Goal: Task Accomplishment & Management: Use online tool/utility

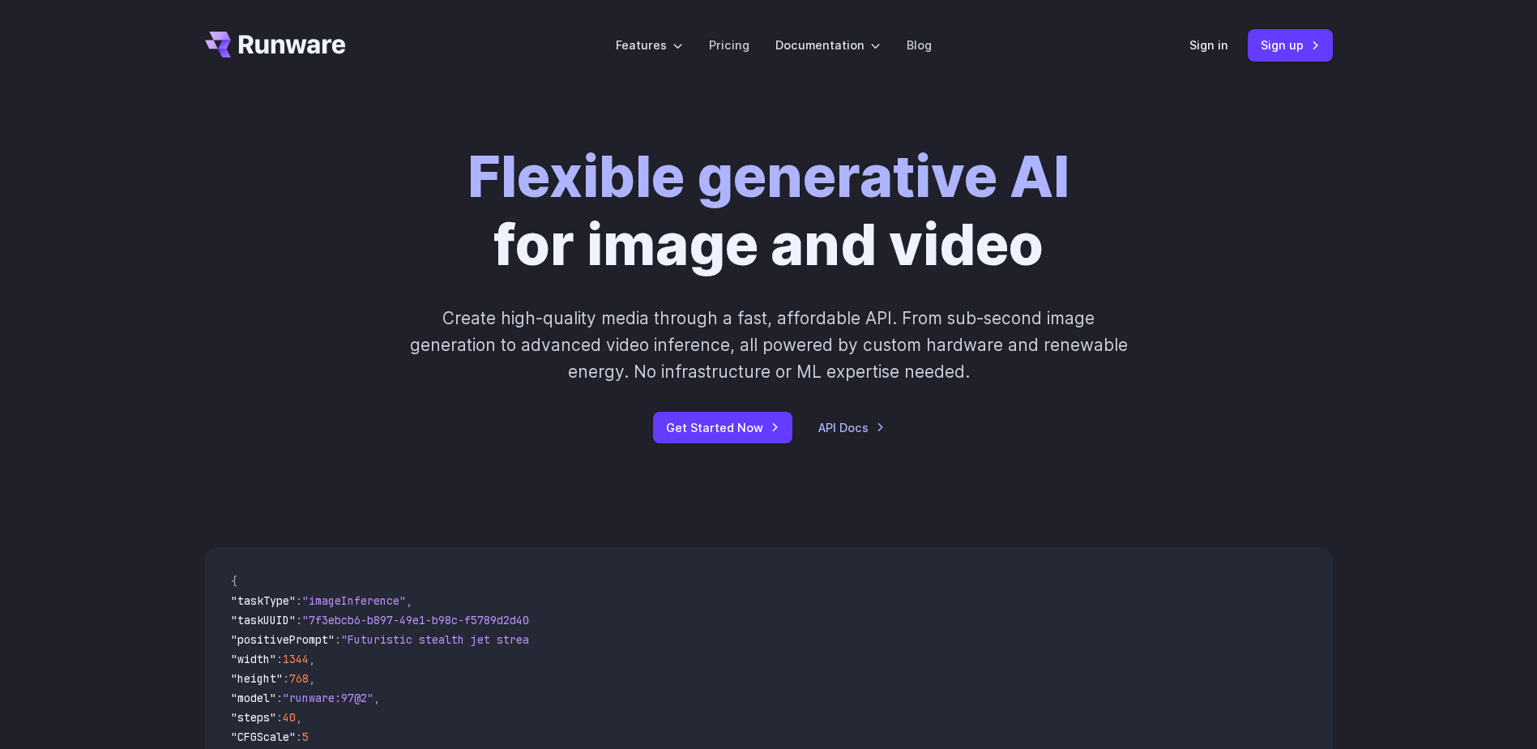
click at [1215, 24] on header "Features Tasks Image generation Video generation Sonic Inference Engine™ Models…" at bounding box center [769, 45] width 1167 height 91
click at [1215, 33] on div "Sign in Sign up" at bounding box center [1260, 45] width 143 height 32
click at [1214, 41] on link "Sign in" at bounding box center [1208, 45] width 39 height 19
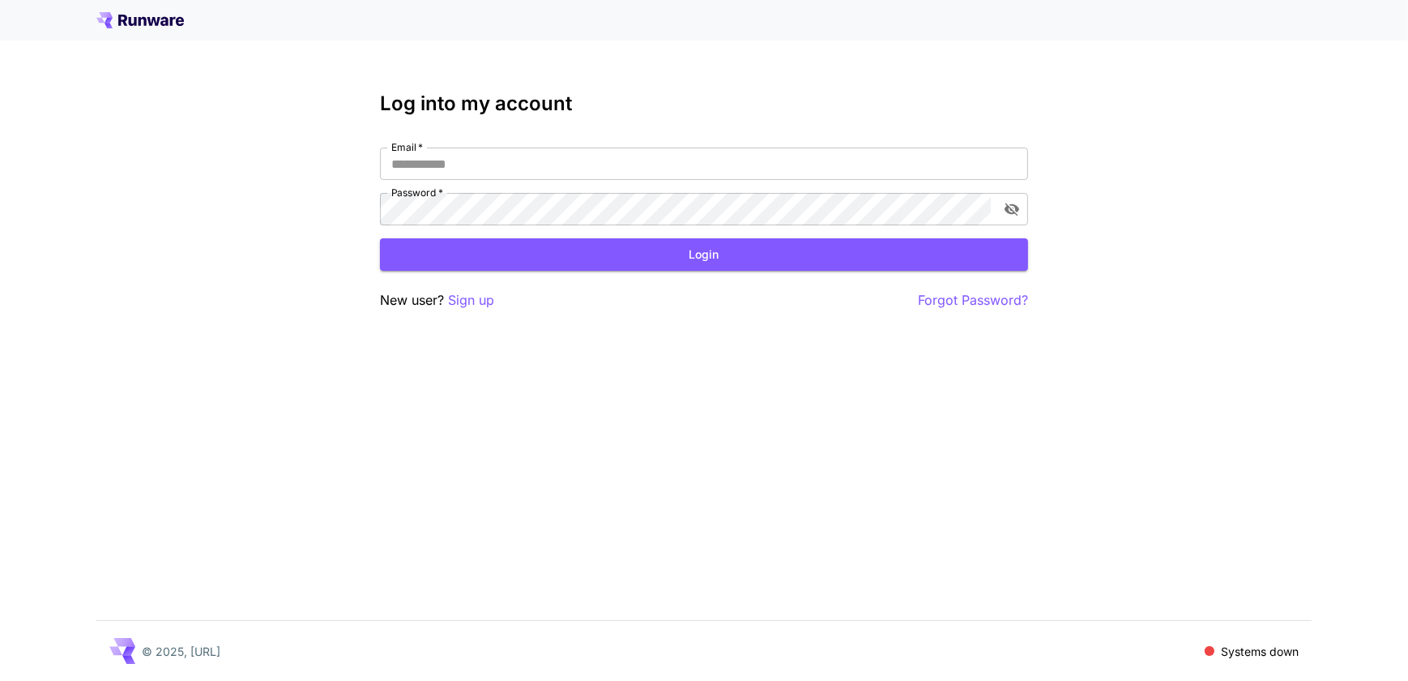
type input "**********"
click at [696, 251] on button "Login" at bounding box center [704, 254] width 648 height 33
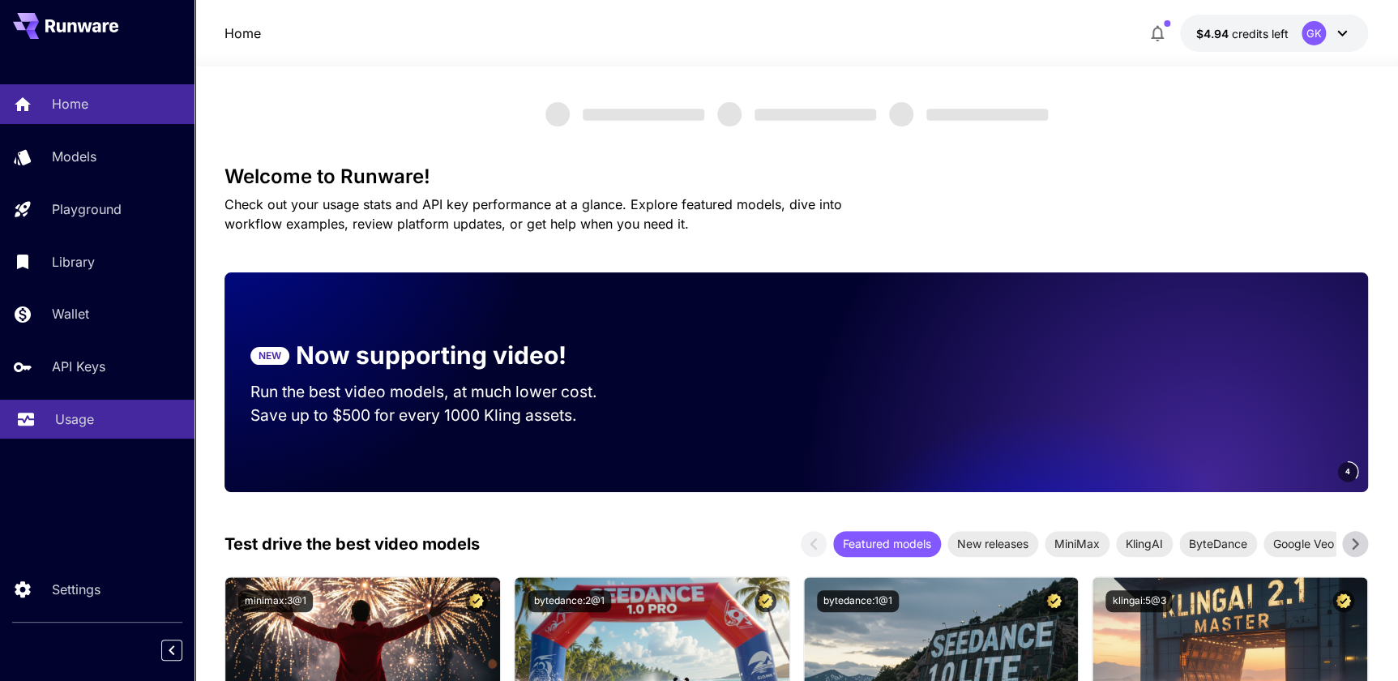
click at [77, 404] on link "Usage" at bounding box center [97, 419] width 194 height 40
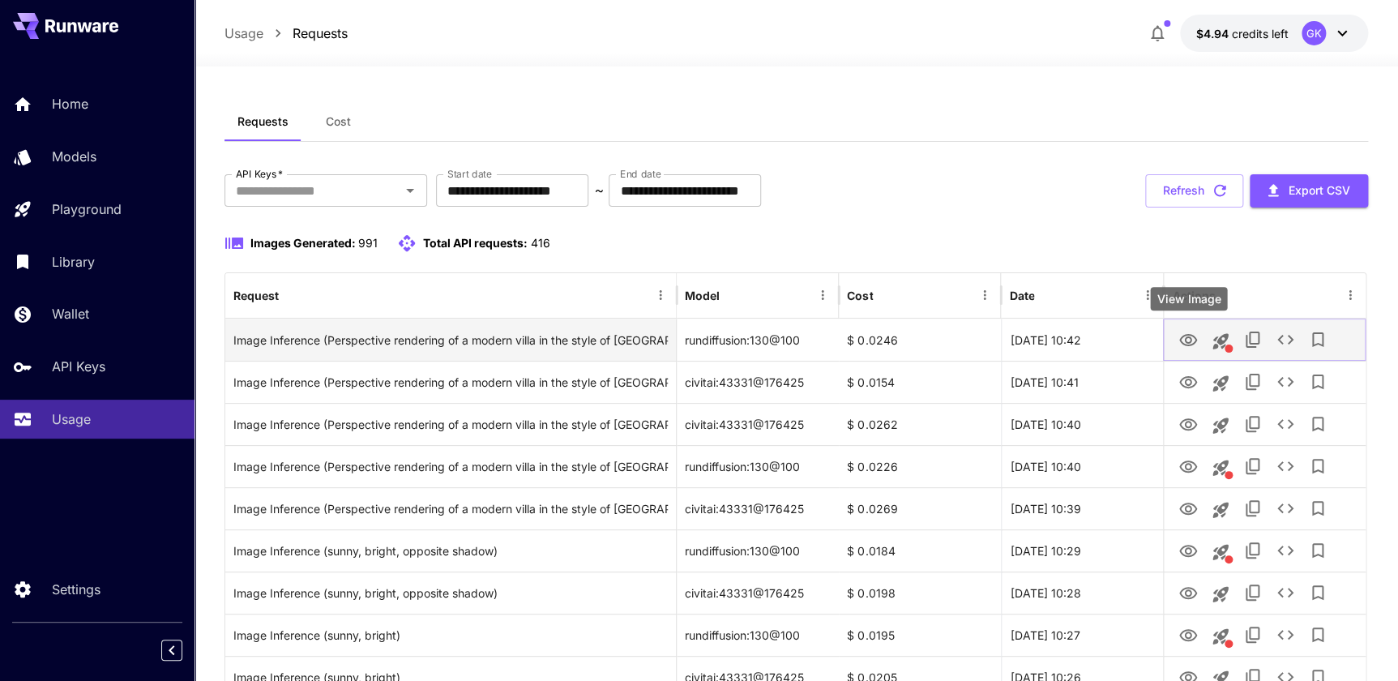
click at [1191, 335] on icon "View Image" at bounding box center [1188, 340] width 18 height 12
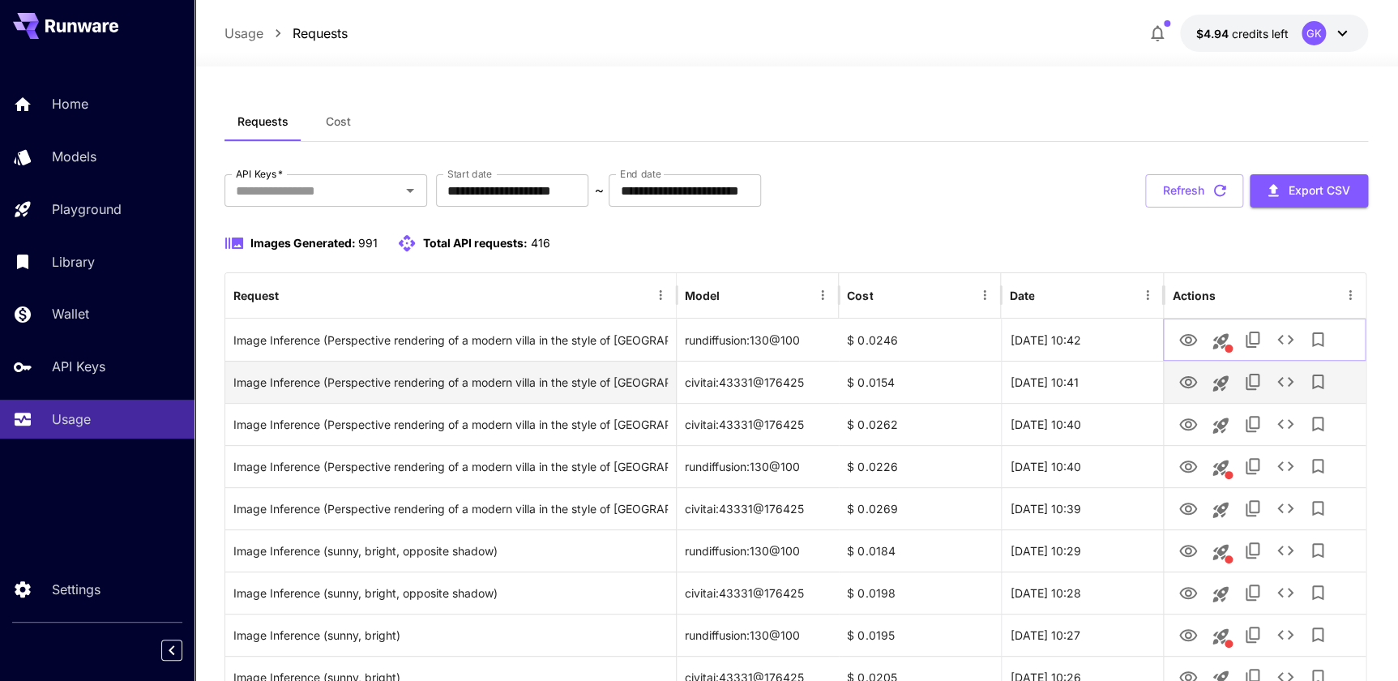
scroll to position [73, 0]
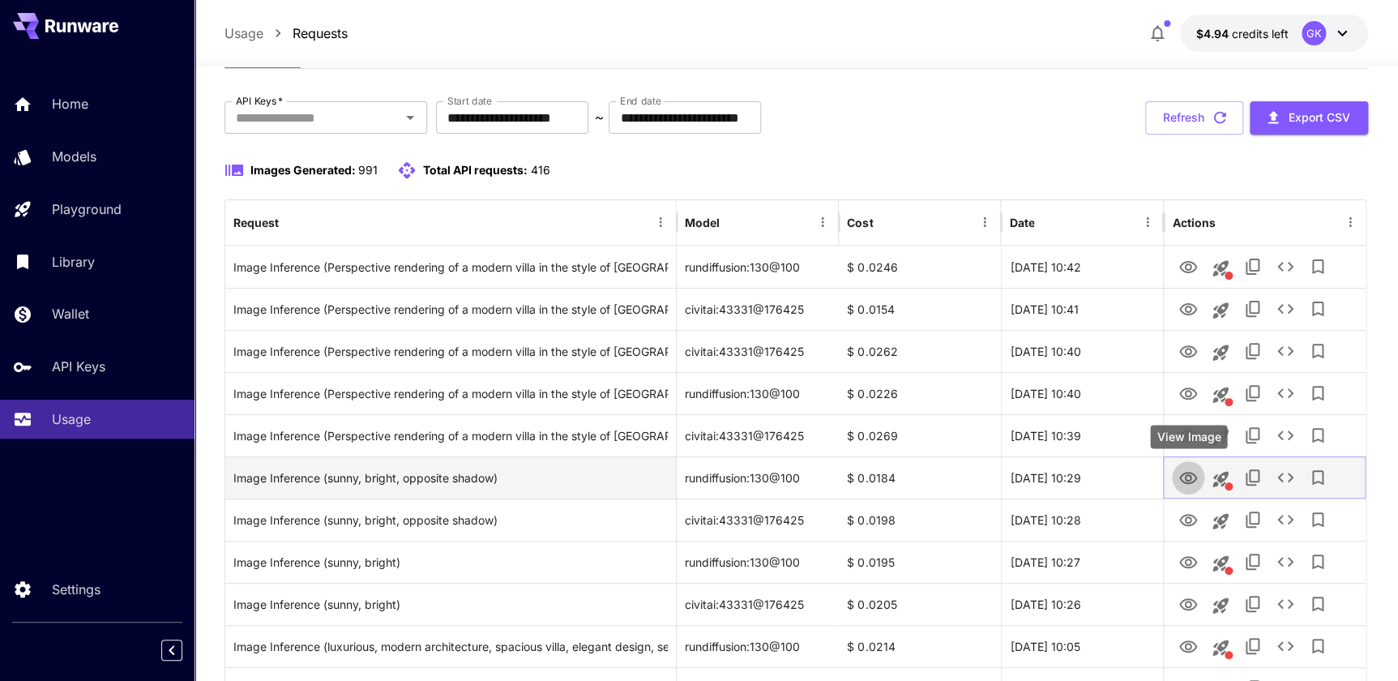
click at [1190, 478] on icon "View Image" at bounding box center [1188, 478] width 18 height 12
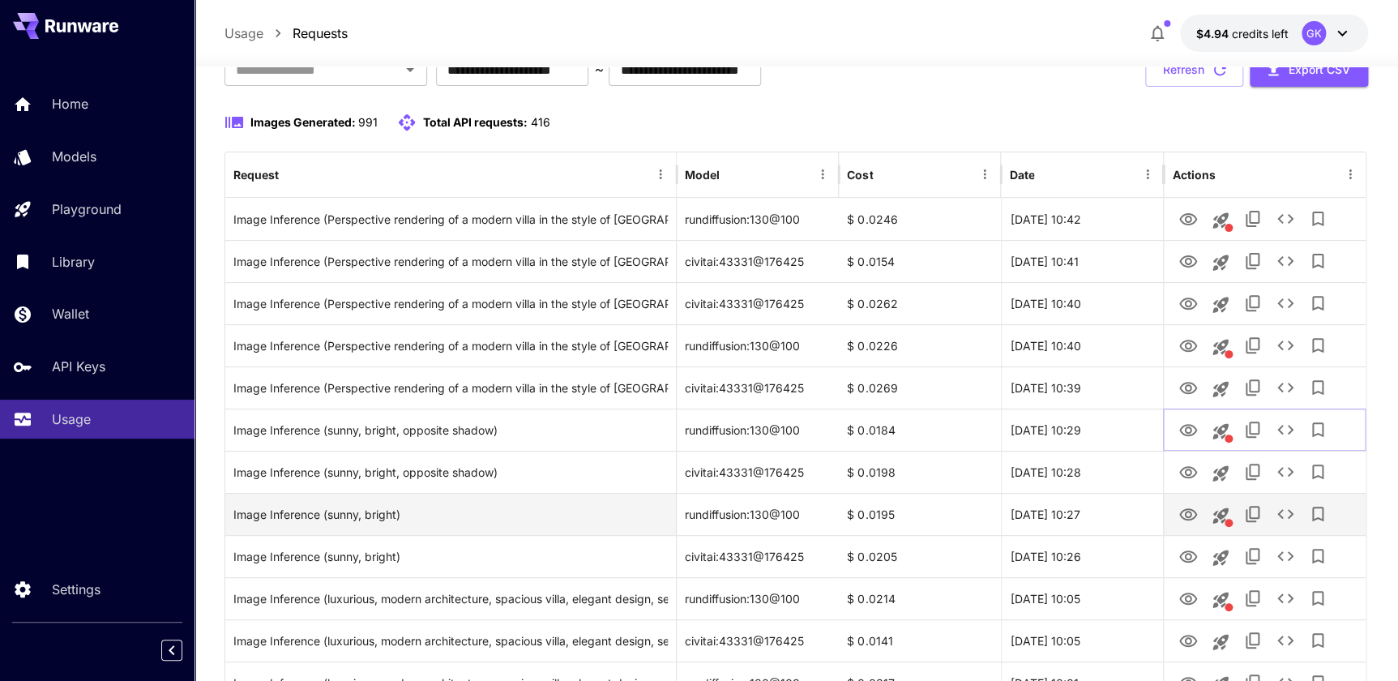
scroll to position [147, 0]
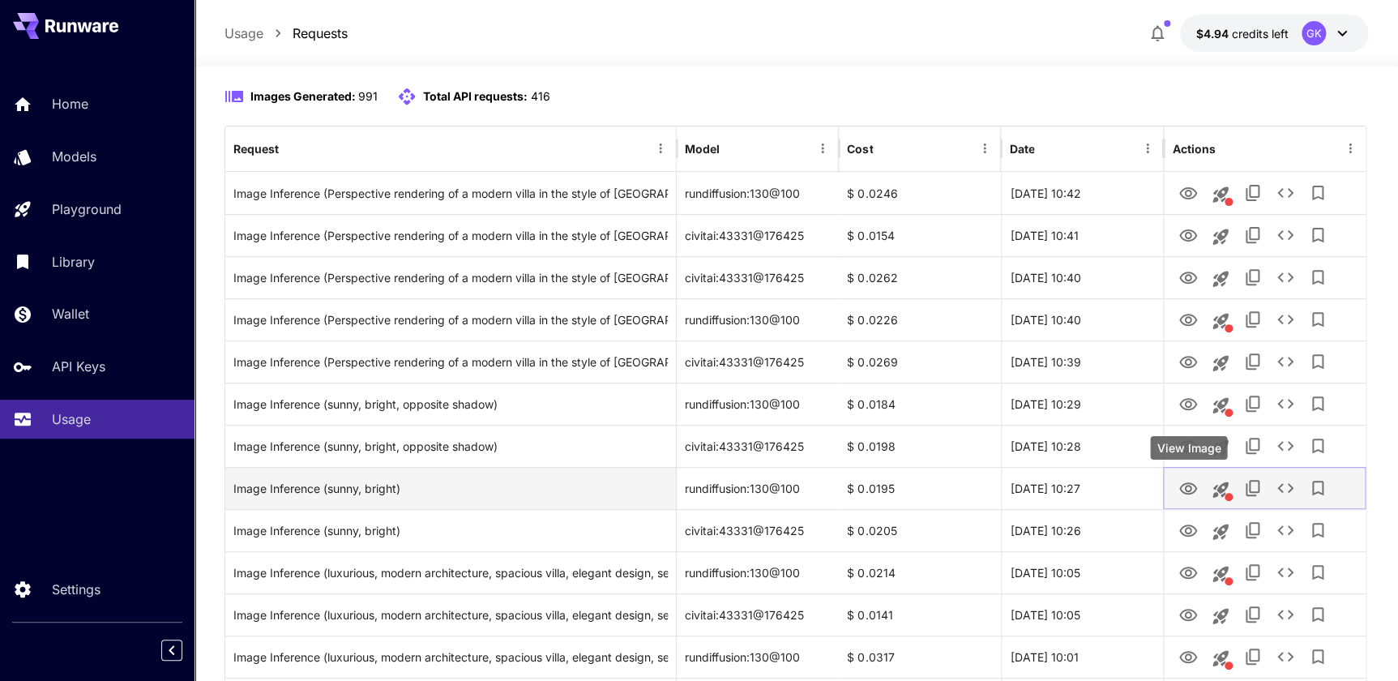
click at [1181, 479] on icon "View Image" at bounding box center [1187, 488] width 19 height 19
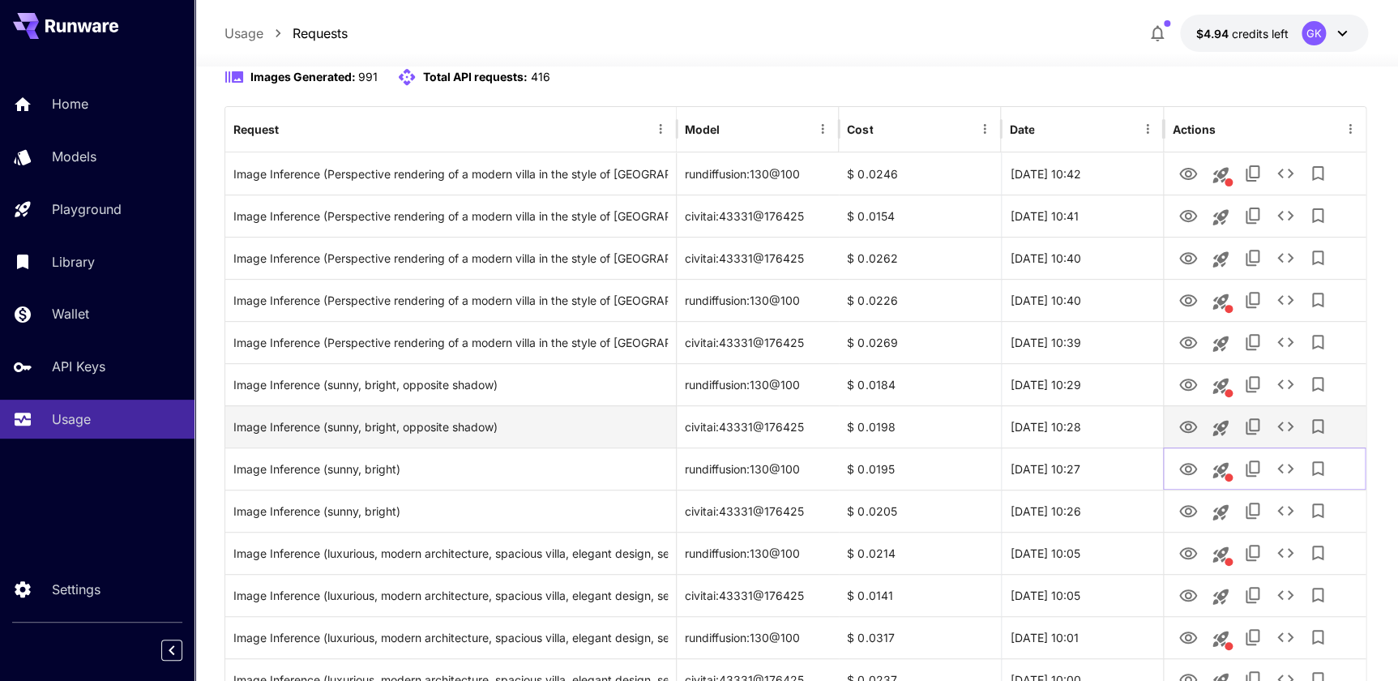
scroll to position [220, 0]
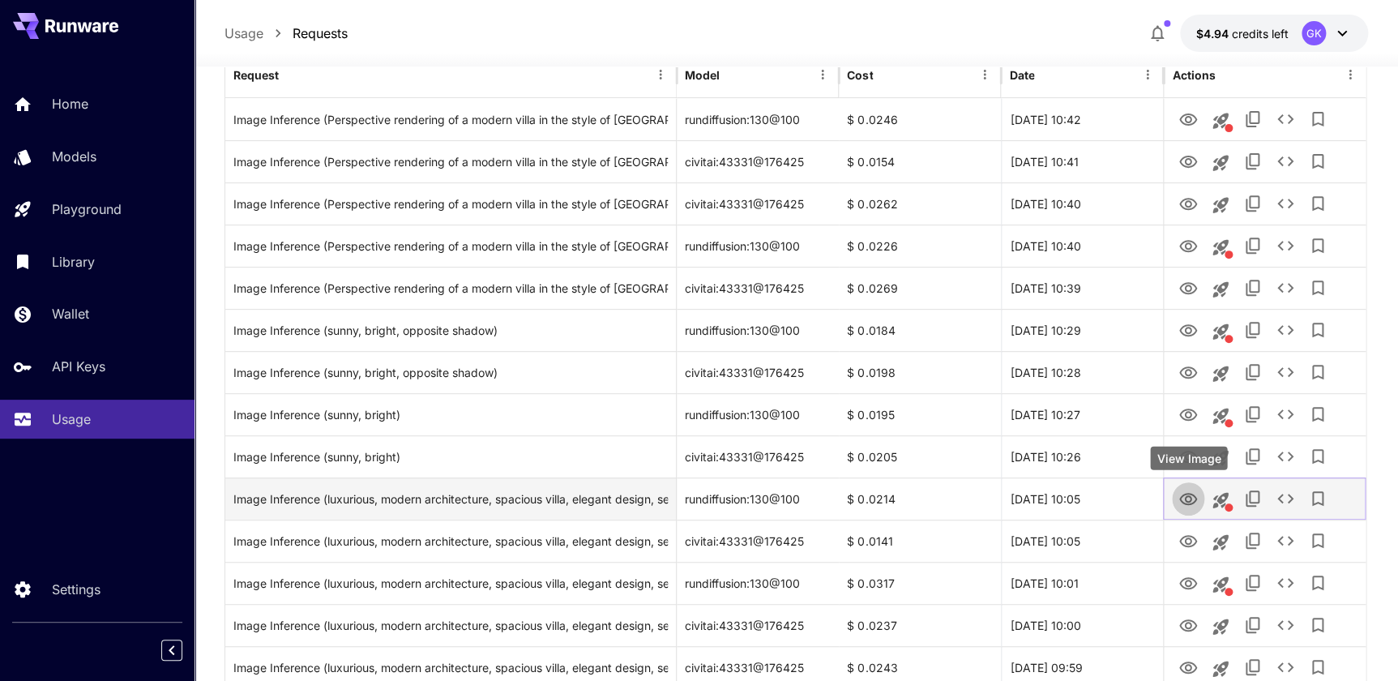
click at [1191, 510] on button "View Image" at bounding box center [1188, 497] width 32 height 33
click at [1181, 496] on icon "View Image" at bounding box center [1188, 499] width 18 height 12
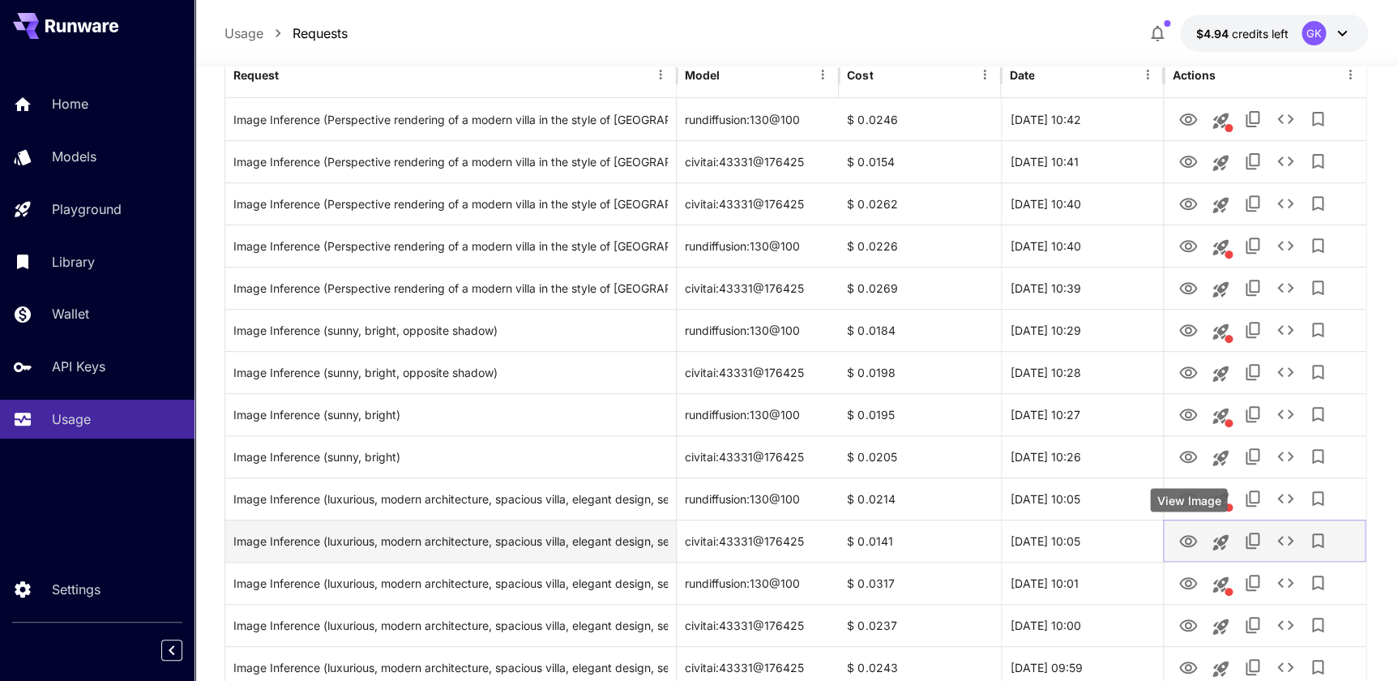
click at [1193, 541] on icon "View Image" at bounding box center [1187, 541] width 19 height 19
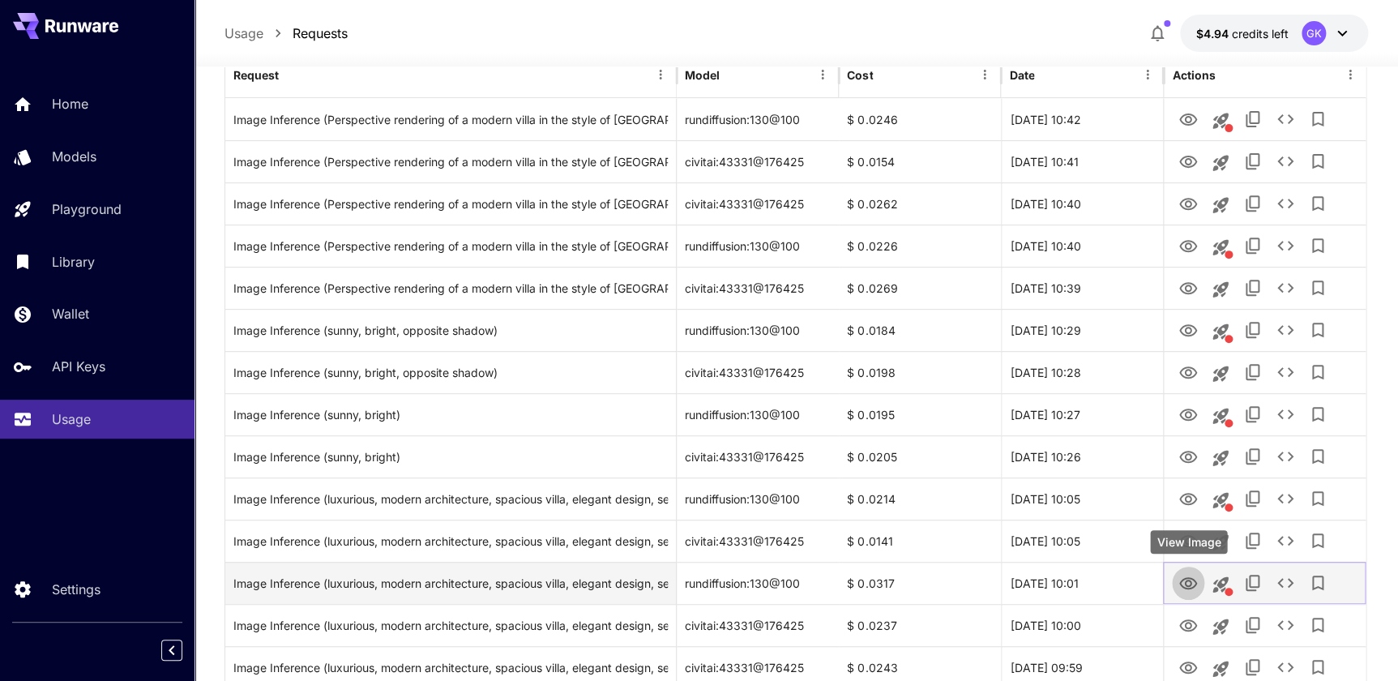
click at [1185, 581] on icon "View Image" at bounding box center [1188, 583] width 18 height 12
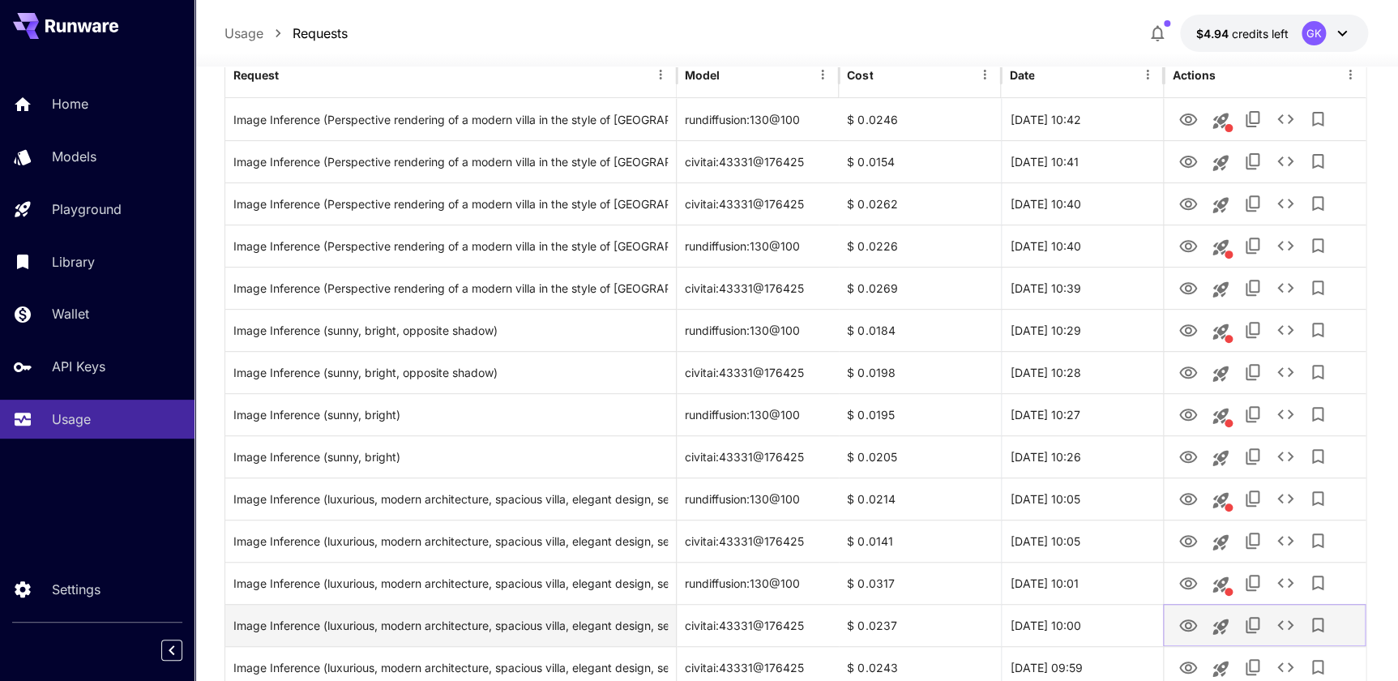
click at [1182, 621] on icon "View Image" at bounding box center [1188, 625] width 18 height 12
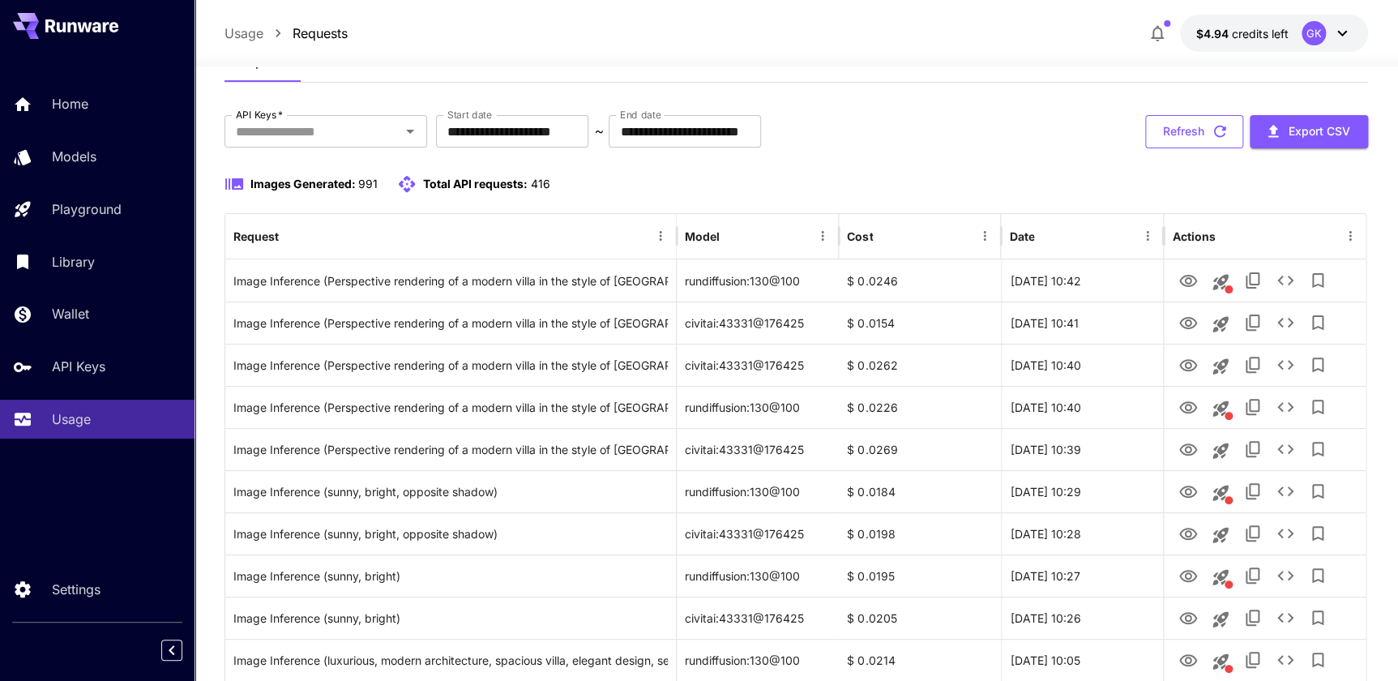
scroll to position [0, 0]
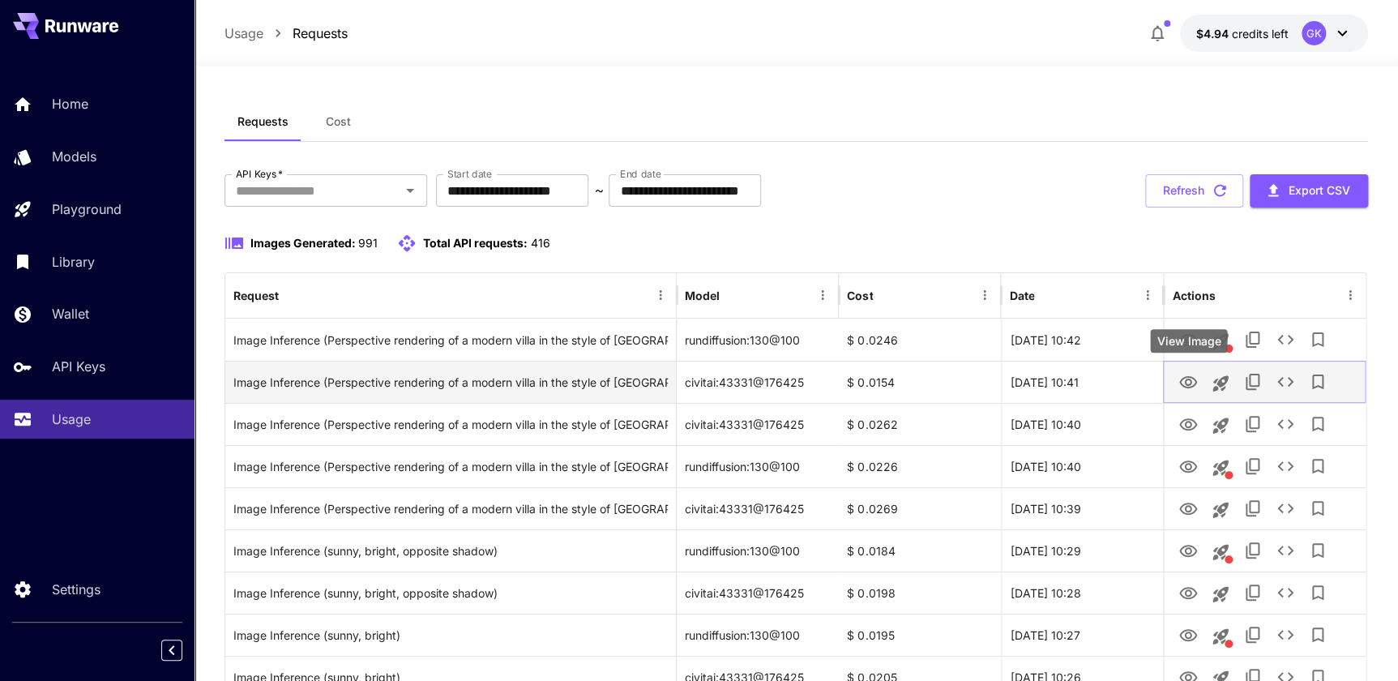
click at [1185, 384] on icon "View Image" at bounding box center [1188, 382] width 18 height 12
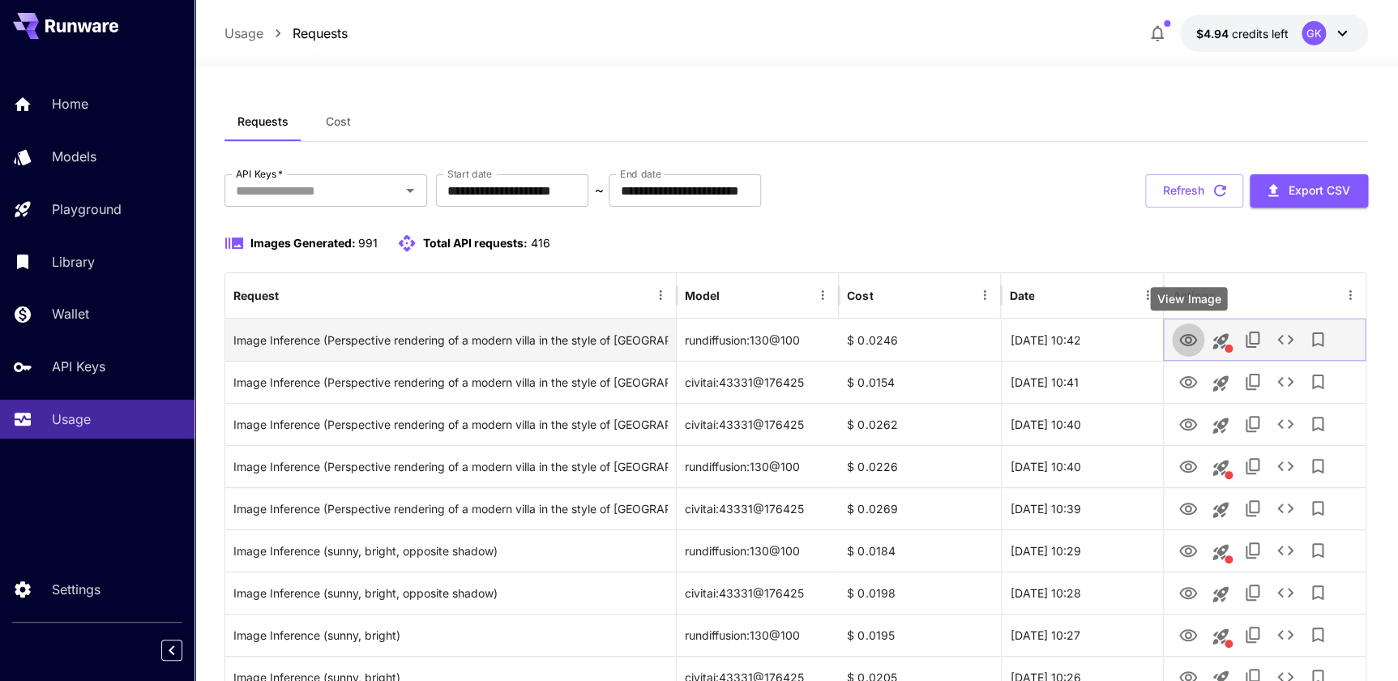
click at [1186, 339] on icon "View Image" at bounding box center [1187, 340] width 19 height 19
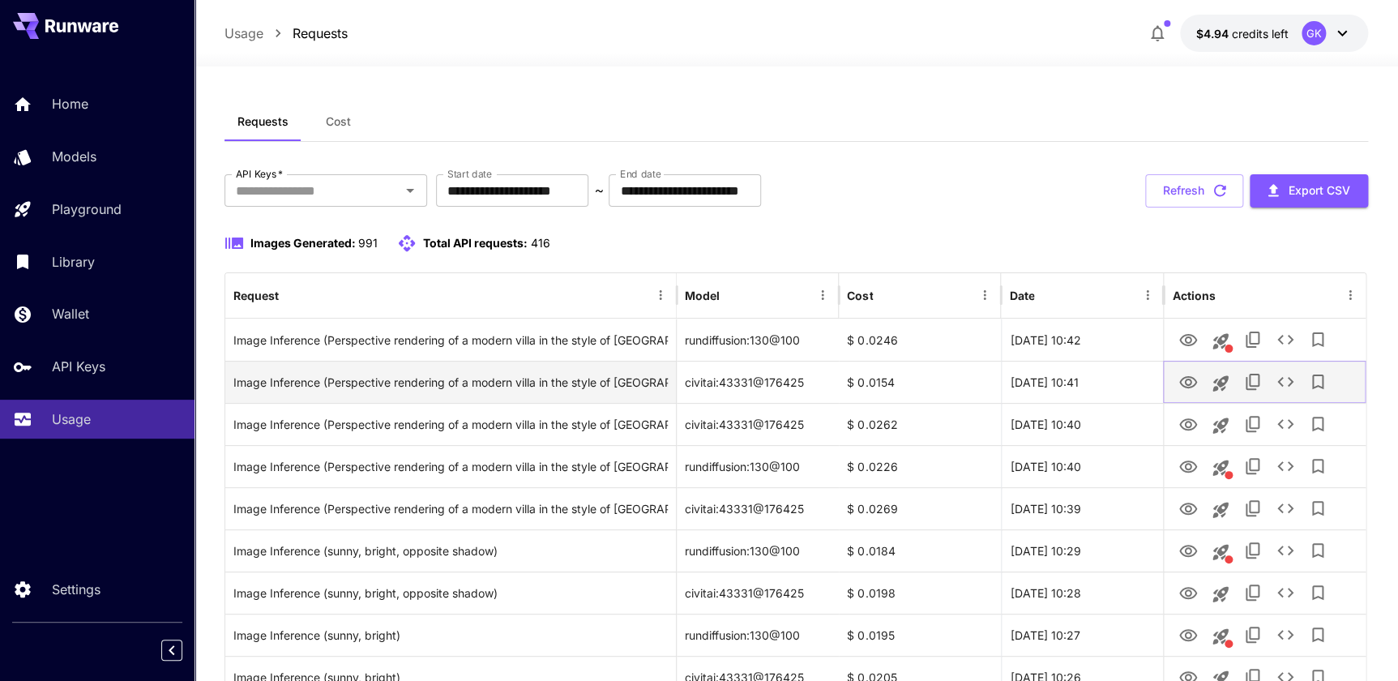
click at [1185, 389] on icon "View Image" at bounding box center [1187, 382] width 19 height 19
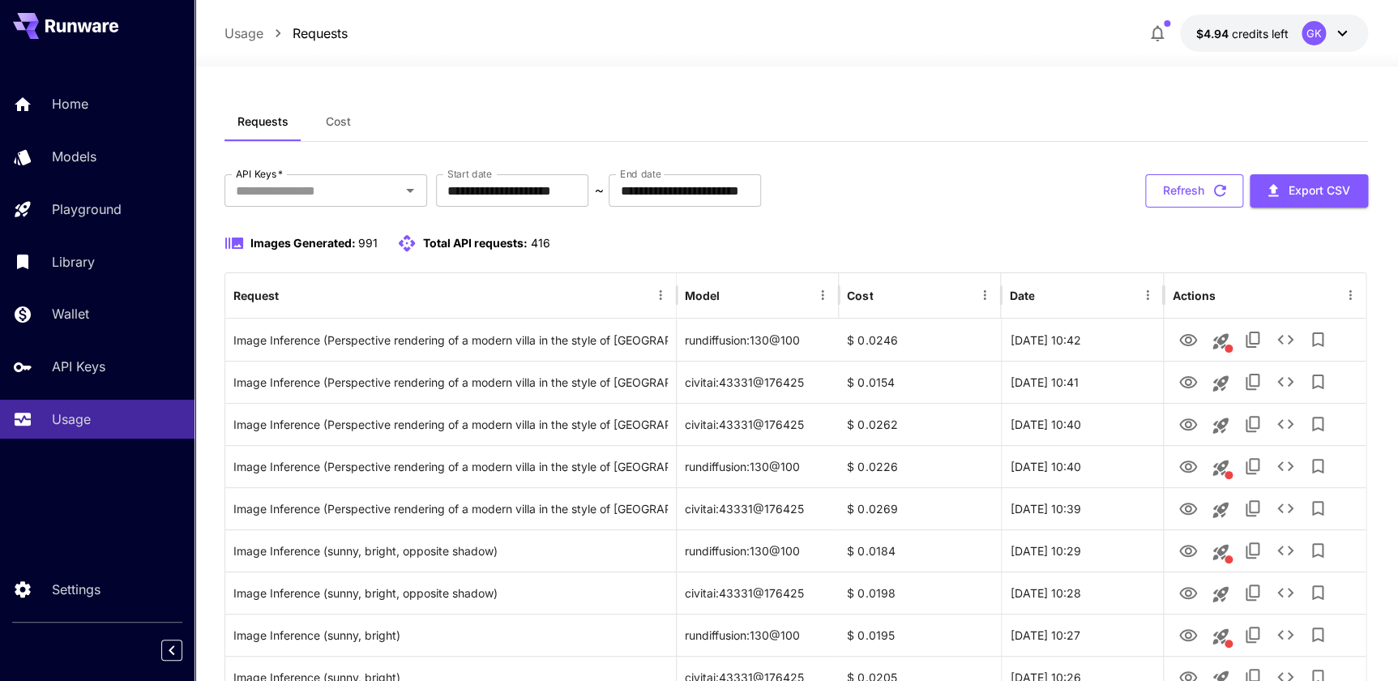
click at [1203, 186] on button "Refresh" at bounding box center [1194, 190] width 98 height 33
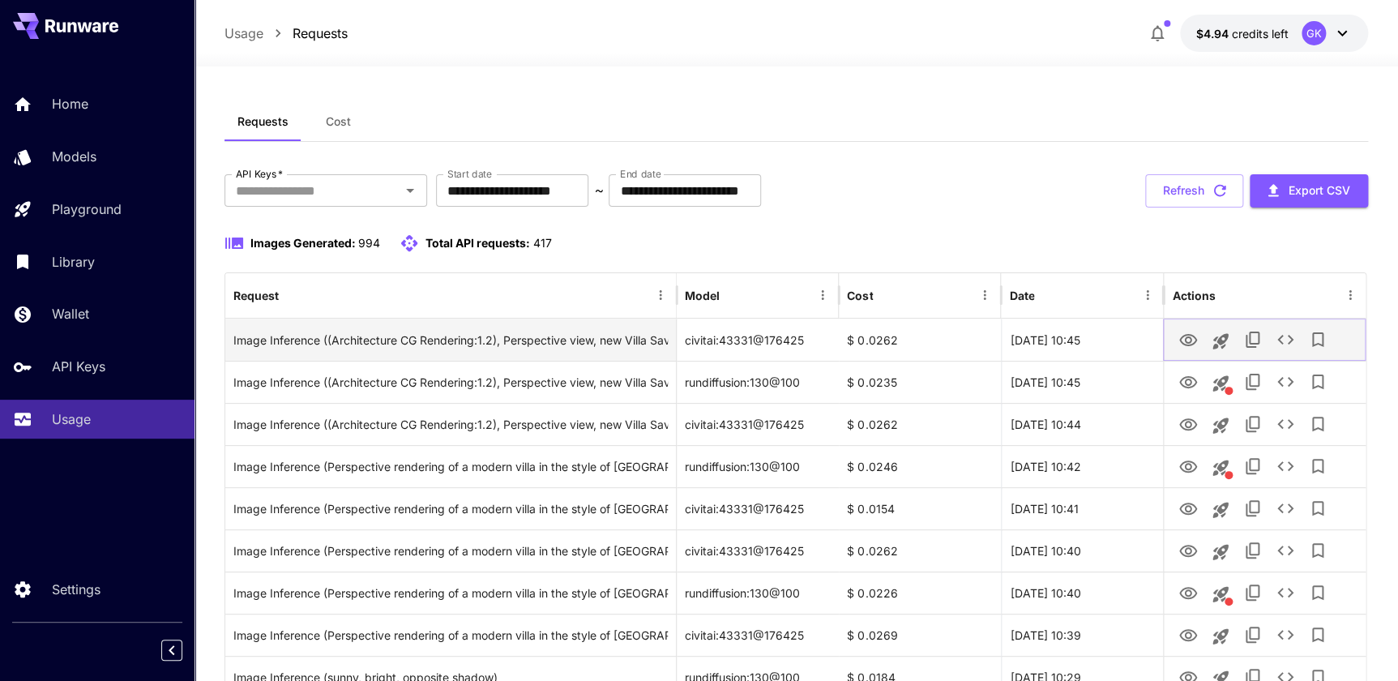
click at [1191, 348] on icon "View Image" at bounding box center [1187, 340] width 19 height 19
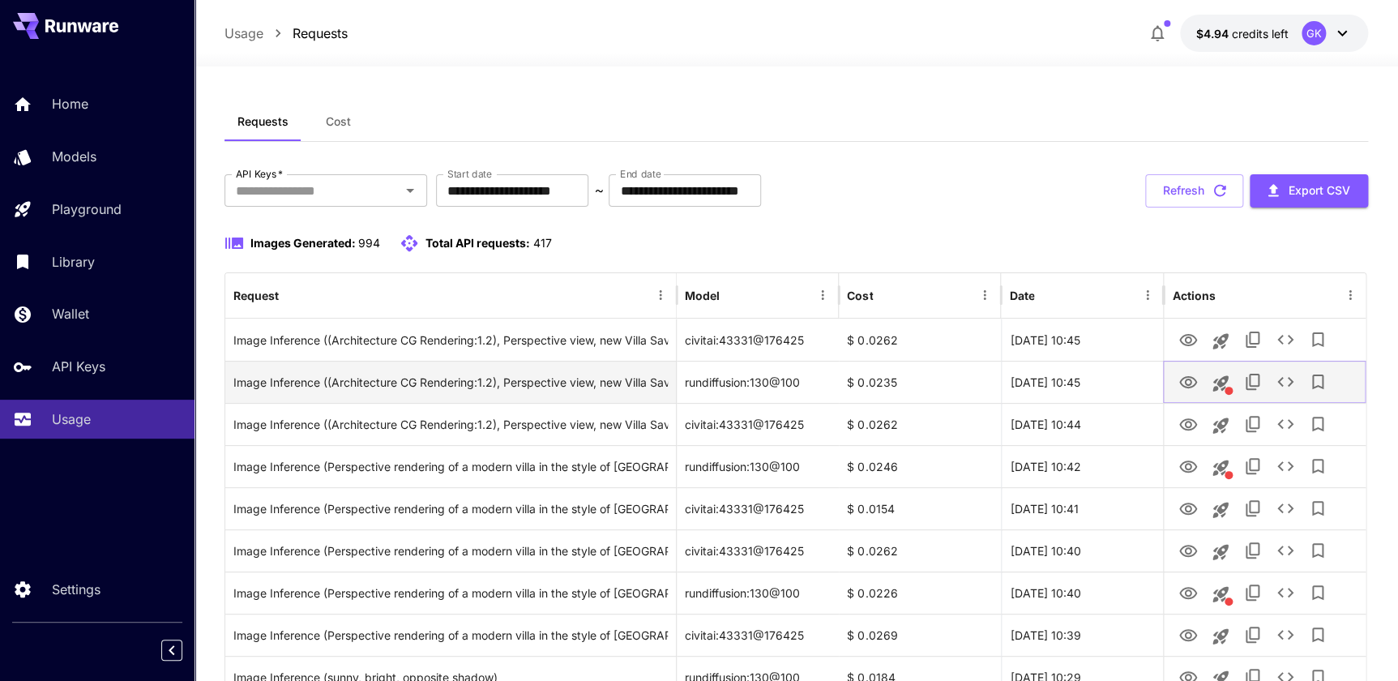
click at [1181, 381] on icon "View Image" at bounding box center [1188, 382] width 18 height 12
